Goal: Navigation & Orientation: Go to known website

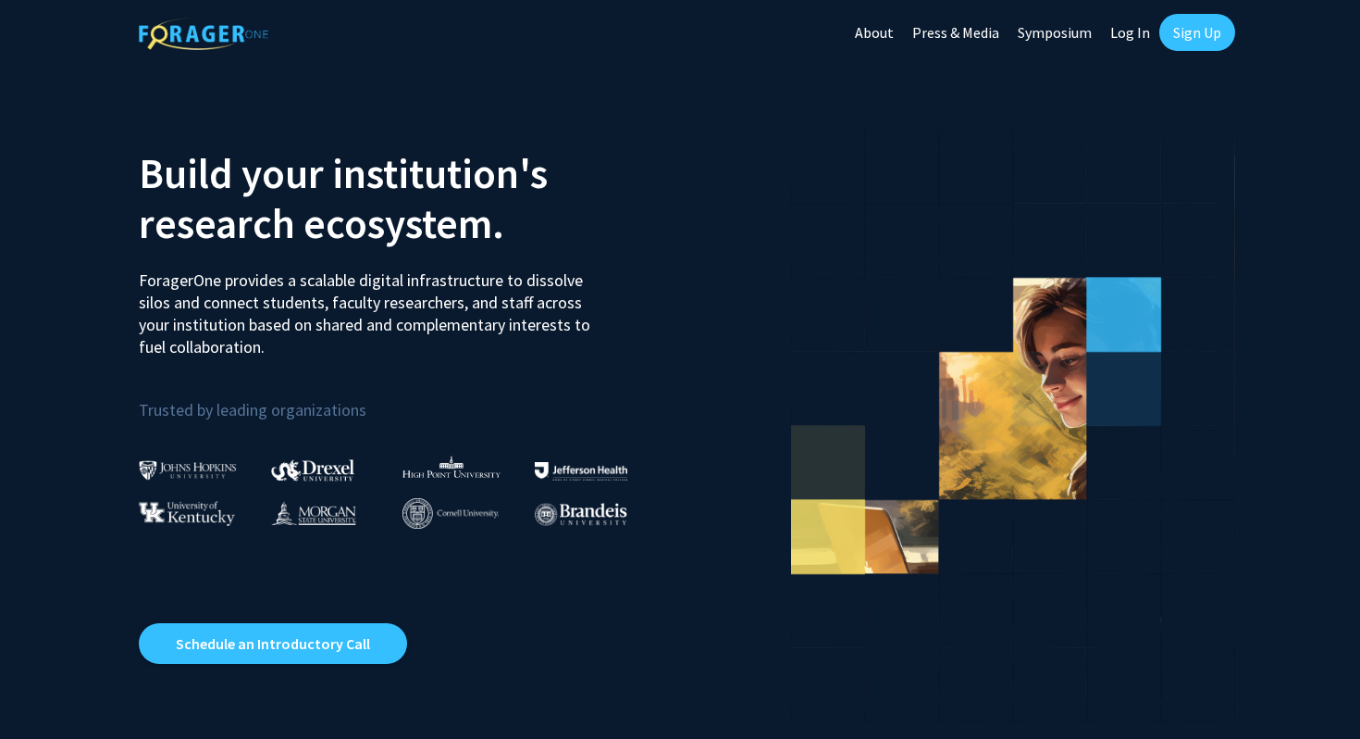
click at [1127, 39] on link "Log In" at bounding box center [1130, 32] width 58 height 65
select select
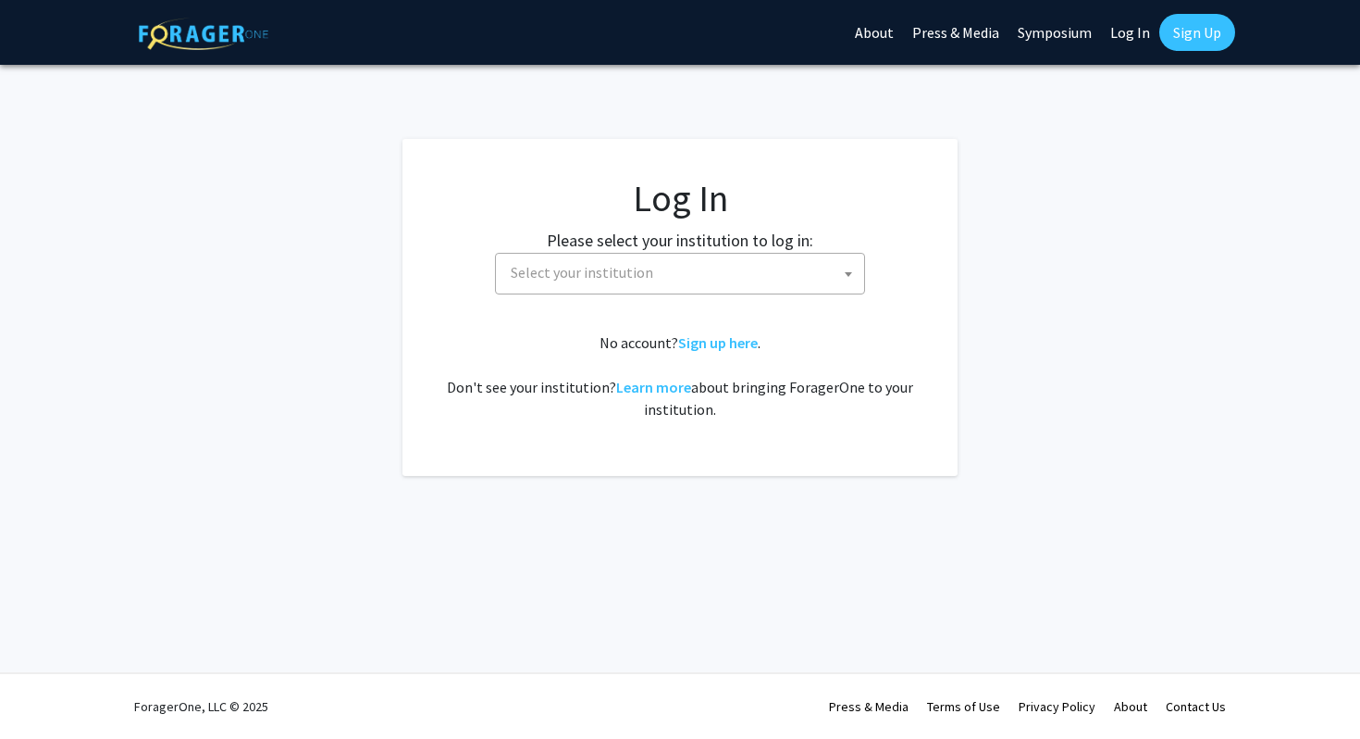
click at [742, 280] on span "Select your institution" at bounding box center [683, 273] width 361 height 38
type input "cornell unibers"
click at [1125, 28] on link "Log In" at bounding box center [1130, 32] width 58 height 65
click at [1126, 34] on link "Log In" at bounding box center [1130, 32] width 58 height 65
click at [1126, 25] on link "Log In" at bounding box center [1130, 32] width 58 height 65
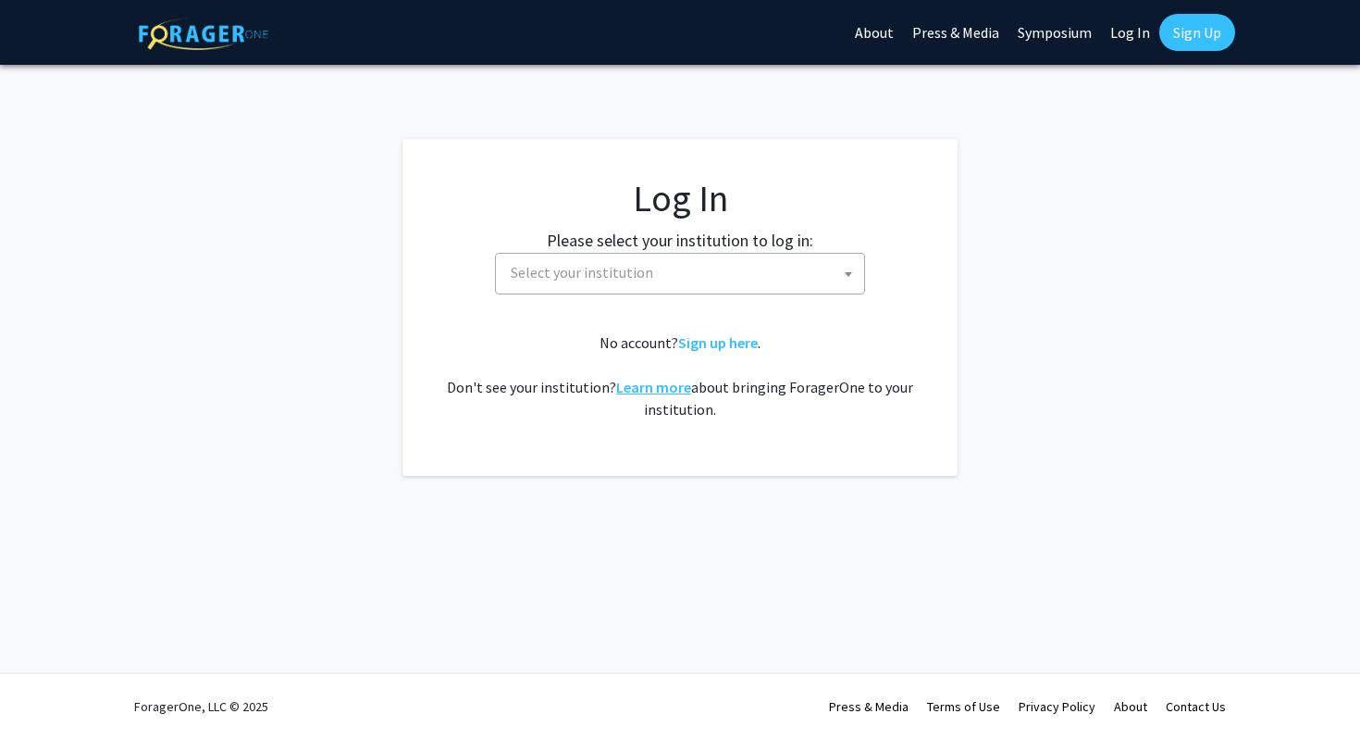
click at [657, 391] on link "Learn more" at bounding box center [653, 387] width 75 height 19
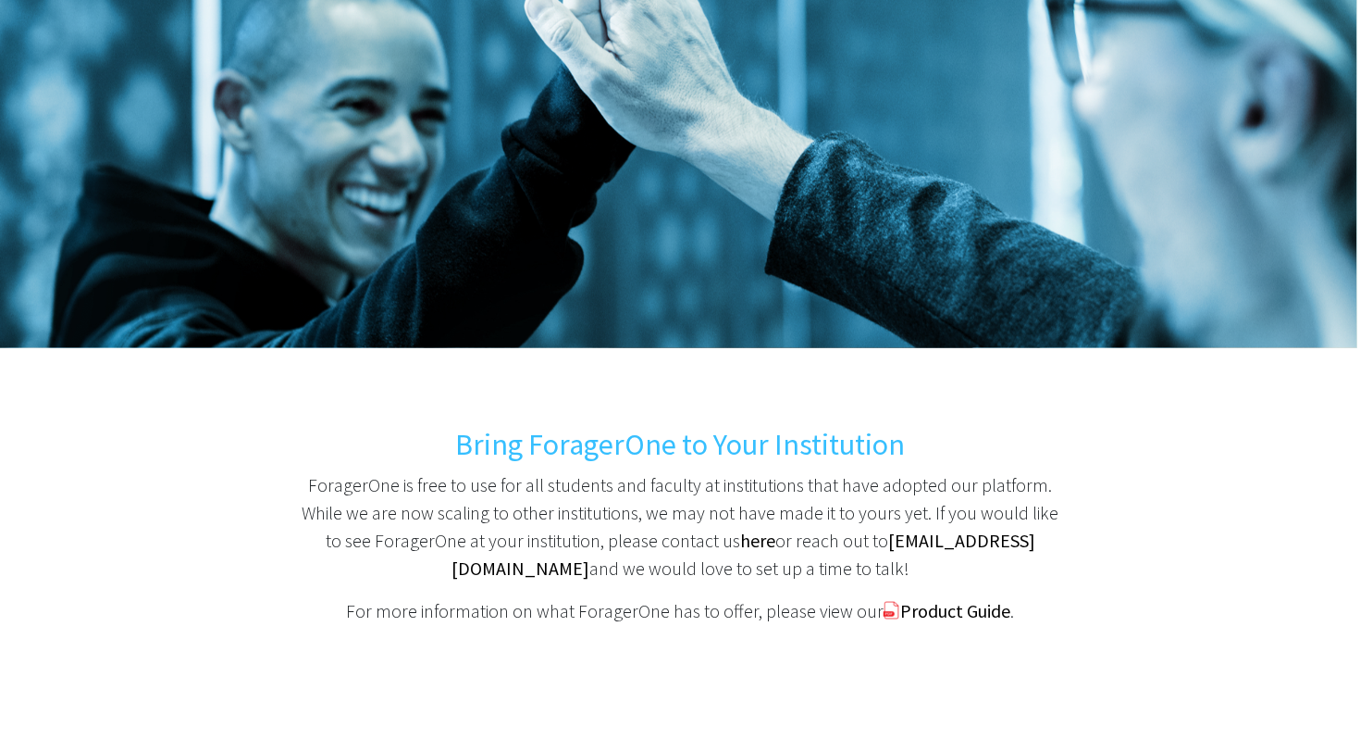
scroll to position [197, 0]
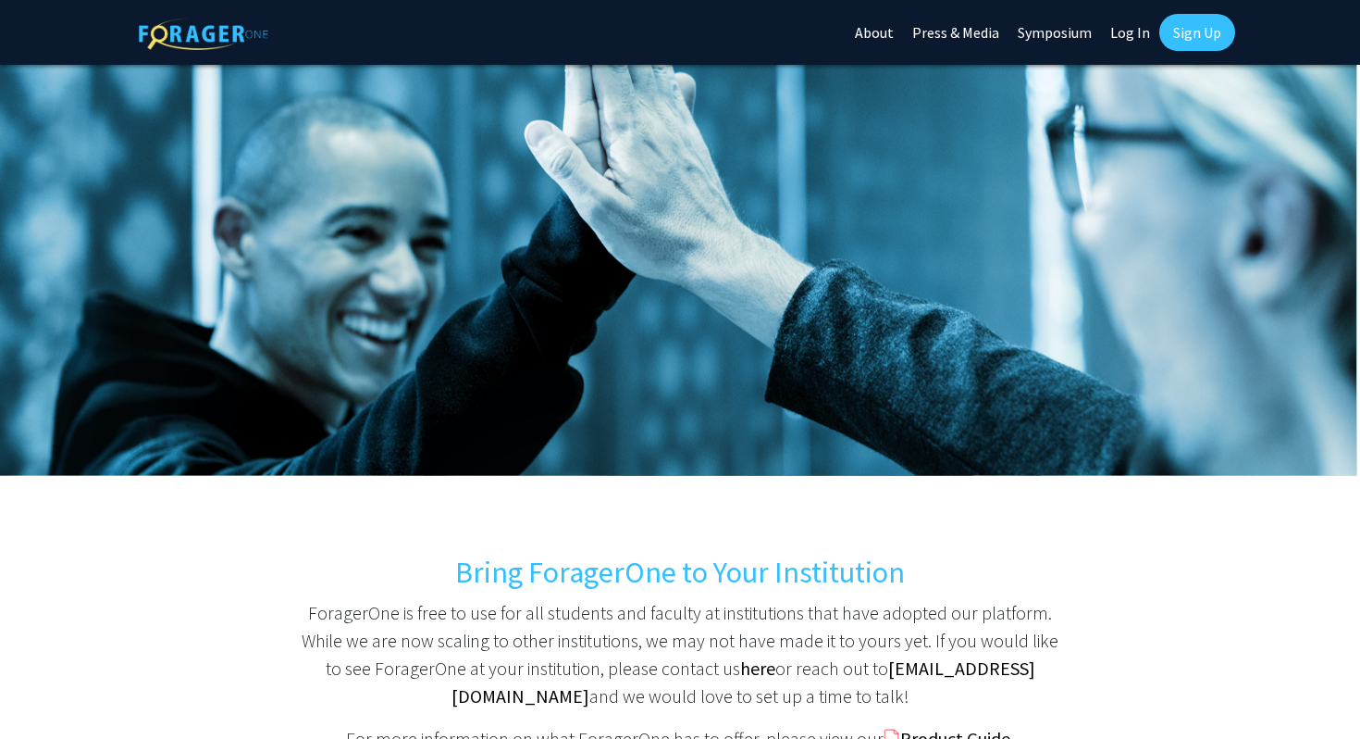
select select
